Goal: Navigation & Orientation: Find specific page/section

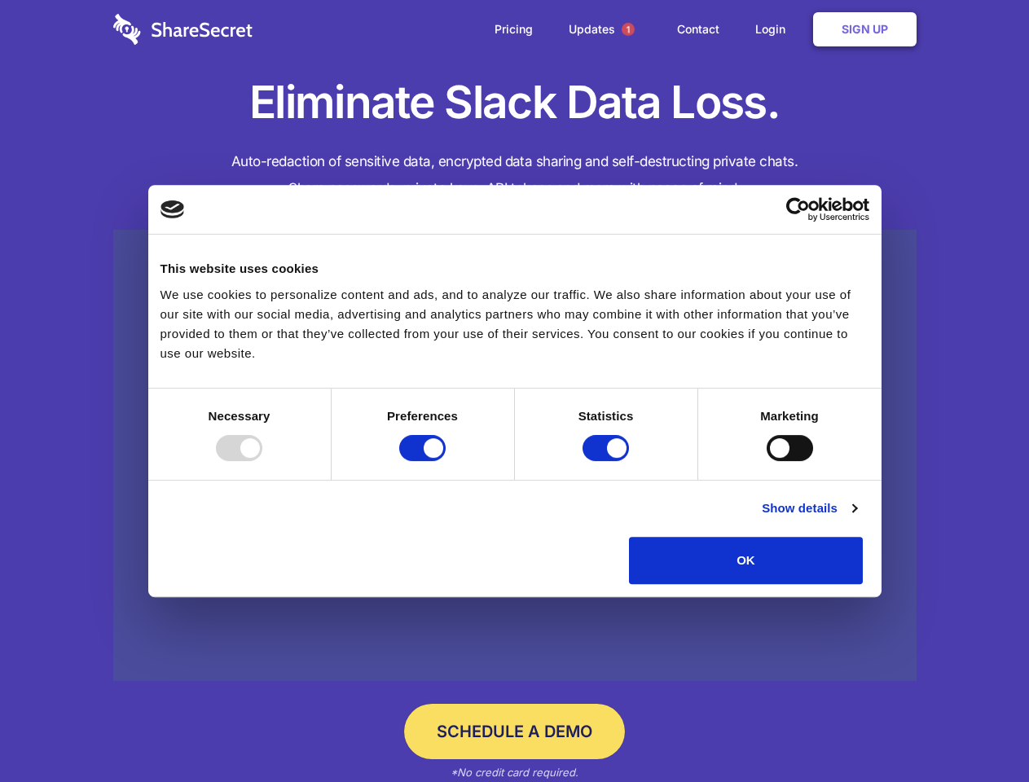
click at [262, 461] on div at bounding box center [239, 448] width 46 height 26
click at [446, 461] on input "Preferences" at bounding box center [422, 448] width 46 height 26
checkbox input "false"
click at [608, 461] on input "Statistics" at bounding box center [606, 448] width 46 height 26
checkbox input "false"
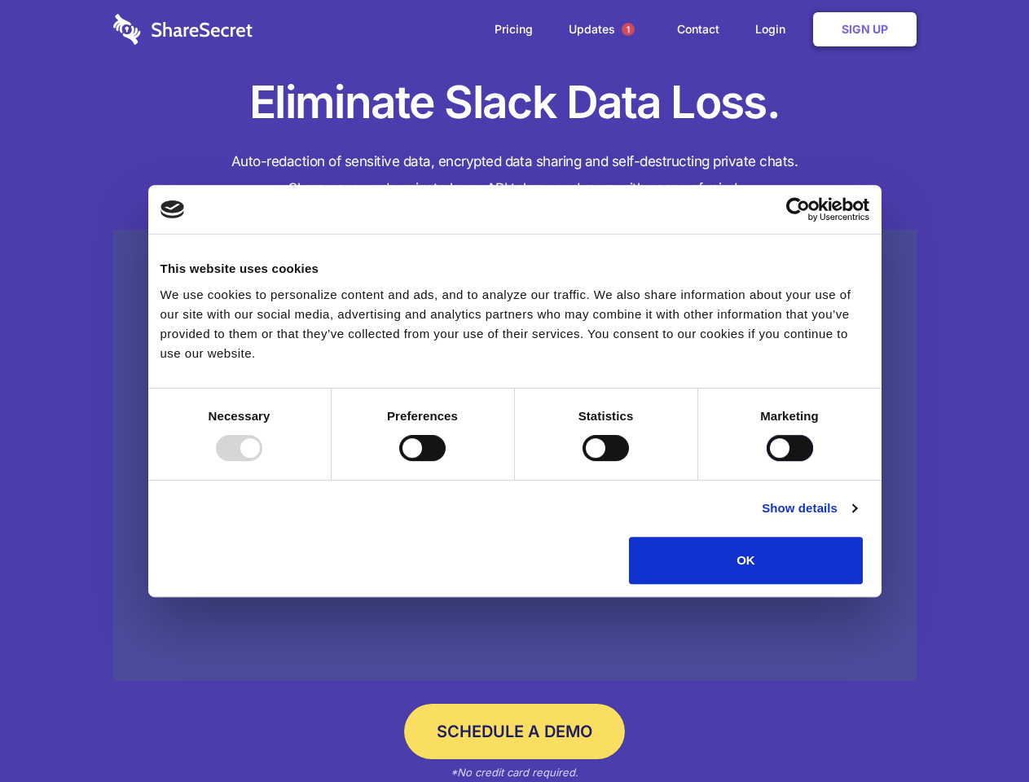
click at [767, 461] on input "Marketing" at bounding box center [790, 448] width 46 height 26
checkbox input "true"
click at [857, 518] on link "Show details" at bounding box center [809, 509] width 95 height 20
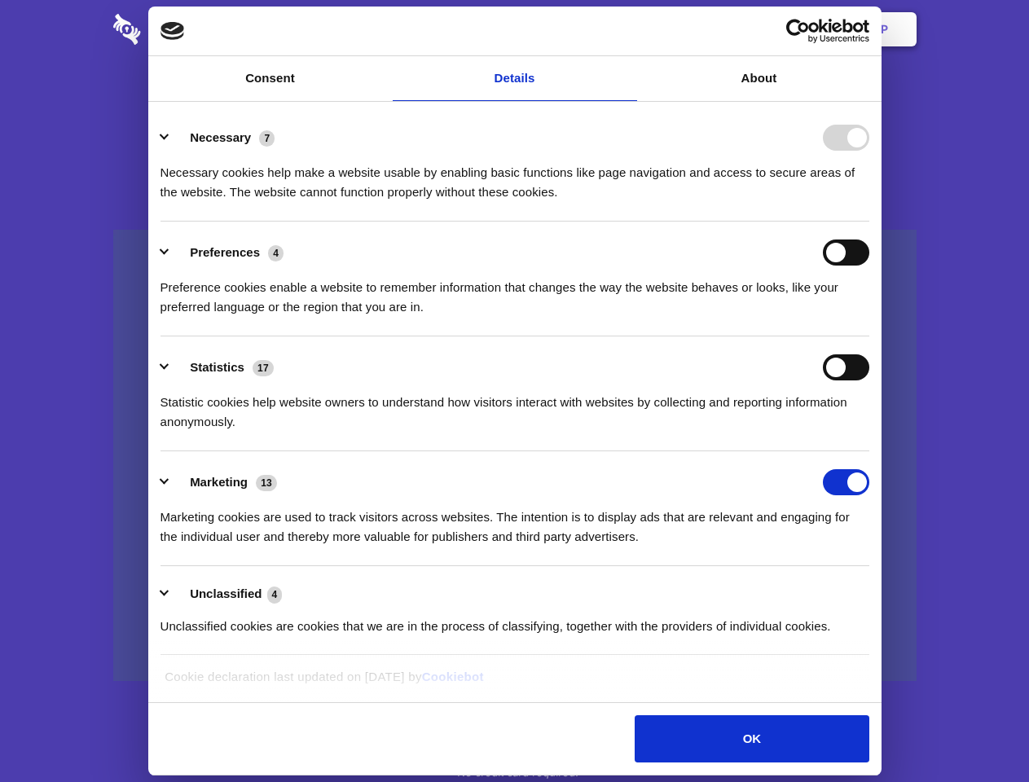
click at [870, 222] on li "Necessary 7 Necessary cookies help make a website usable by enabling basic func…" at bounding box center [515, 164] width 709 height 115
click at [628, 29] on span "1" at bounding box center [628, 29] width 13 height 13
